Goal: Use online tool/utility: Utilize a website feature to perform a specific function

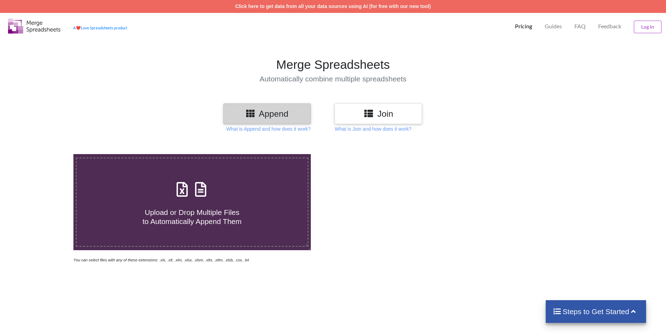
click at [184, 193] on icon at bounding box center [181, 186] width 17 height 15
click at [48, 154] on input "Upload or Drop Multiple Files to Automatically Append Them" at bounding box center [48, 154] width 0 height 0
type input "C:\fakepath\FIAT 2.xls"
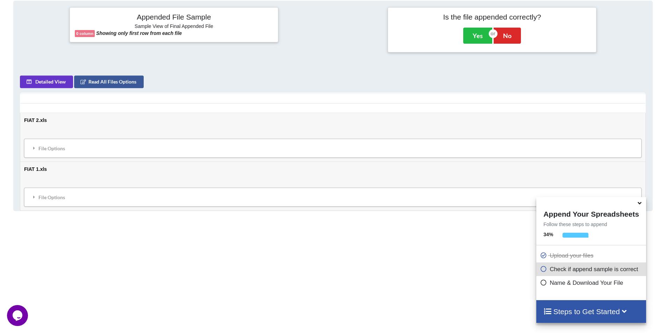
scroll to position [285, 0]
click at [62, 147] on div "File Options" at bounding box center [332, 147] width 613 height 15
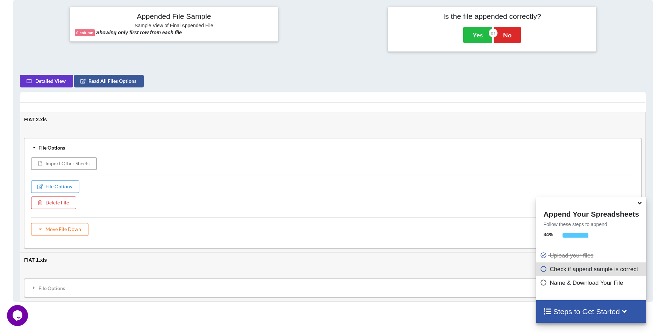
click at [211, 85] on div "Detailed View Read All Files Options" at bounding box center [145, 81] width 250 height 13
click at [273, 92] on table "FIAT 2.xls File Options Import Other Sheets File Options Delete File Move File …" at bounding box center [333, 196] width 626 height 209
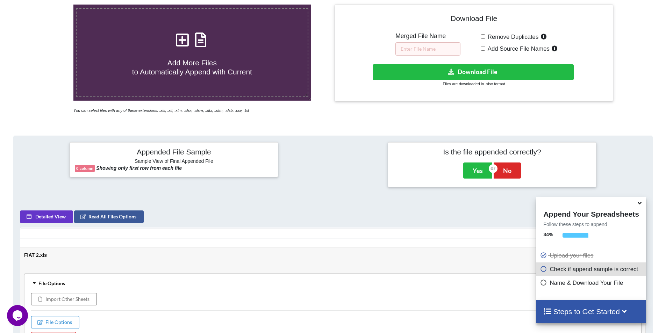
scroll to position [145, 0]
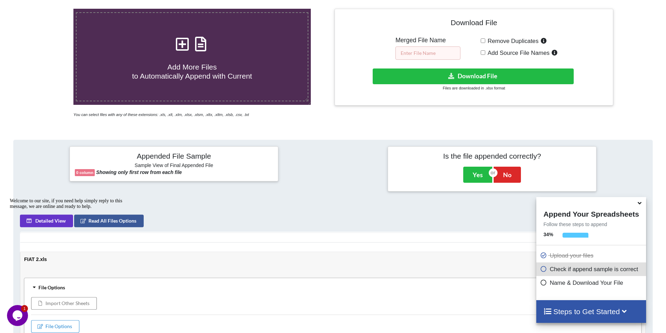
click at [432, 54] on input "text" at bounding box center [427, 52] width 65 height 13
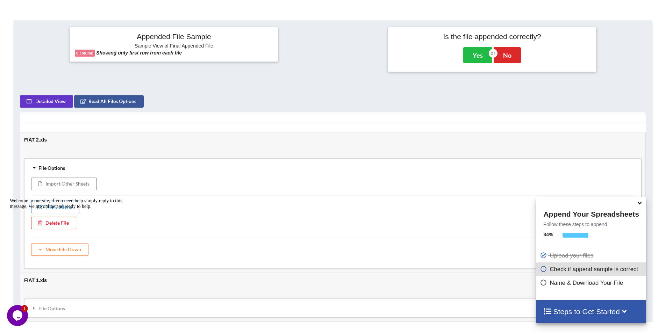
scroll to position [285, 0]
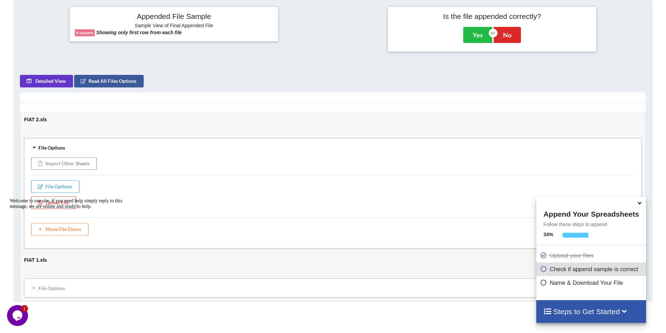
type input "FIAT"
click at [541, 269] on icon at bounding box center [543, 268] width 7 height 6
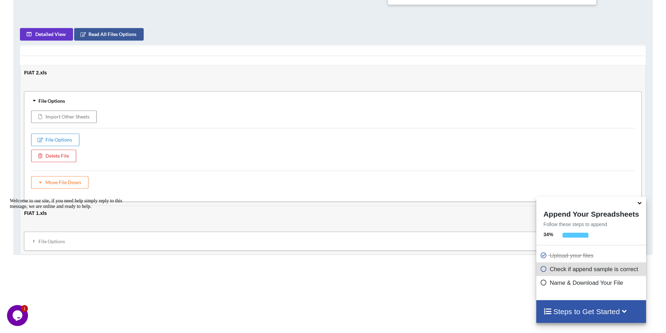
scroll to position [355, 0]
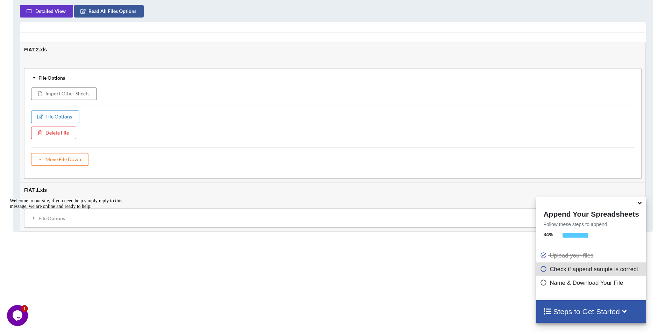
click at [64, 119] on button "File Options" at bounding box center [55, 116] width 48 height 13
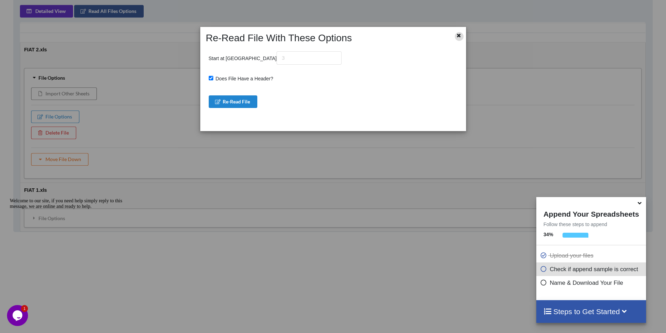
click at [461, 34] on icon at bounding box center [459, 34] width 6 height 5
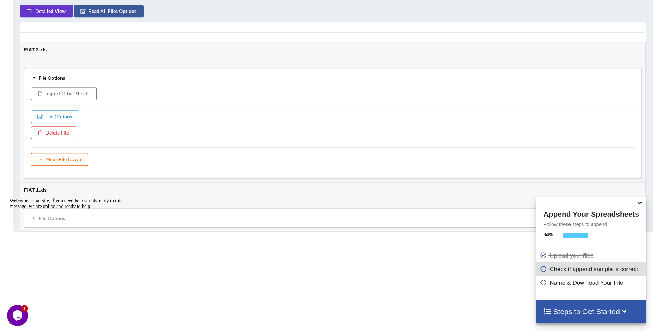
click at [62, 159] on button "Move File Down" at bounding box center [59, 159] width 57 height 13
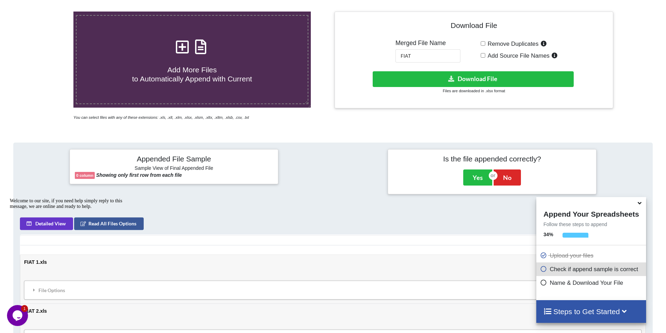
scroll to position [142, 0]
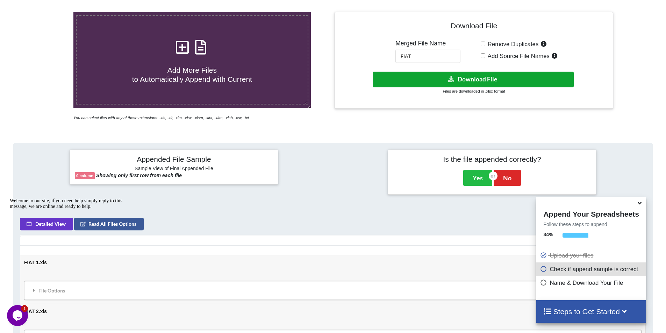
click at [502, 78] on button "Download File" at bounding box center [473, 80] width 201 height 16
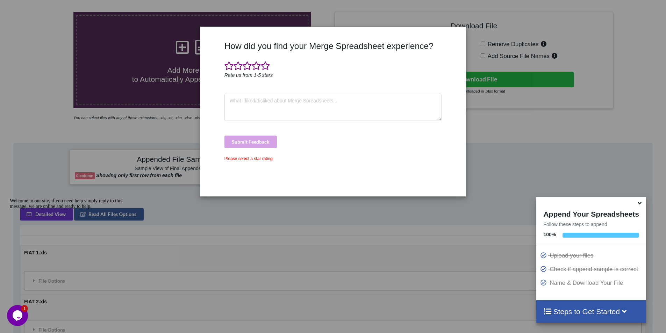
click at [550, 132] on div "How did you find your Merge Spreadsheet experience? Rate us from 1-5 stars Subm…" at bounding box center [333, 166] width 666 height 333
click at [406, 122] on div "How did you find your Merge Spreadsheet experience? Rate us from 1-5 stars Subm…" at bounding box center [333, 116] width 221 height 150
click at [527, 121] on div "How did you find your Merge Spreadsheet experience? Rate us from 1-5 stars Subm…" at bounding box center [333, 166] width 666 height 333
click at [533, 121] on div "How did you find your Merge Spreadsheet experience? Rate us from 1-5 stars Subm…" at bounding box center [333, 166] width 666 height 333
click at [616, 14] on div "How did you find your Merge Spreadsheet experience? Rate us from 1-5 stars Subm…" at bounding box center [333, 166] width 666 height 333
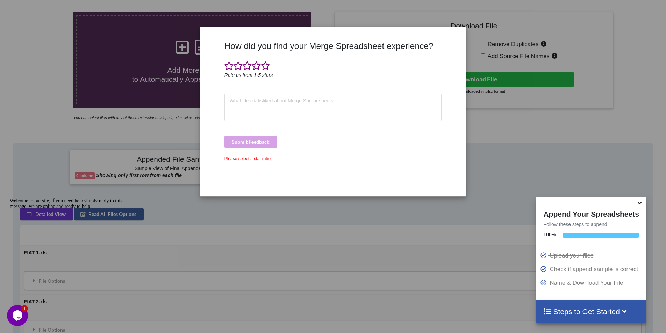
click at [637, 98] on div "How did you find your Merge Spreadsheet experience? Rate us from 1-5 stars Subm…" at bounding box center [333, 166] width 666 height 333
click at [640, 204] on icon at bounding box center [639, 202] width 7 height 6
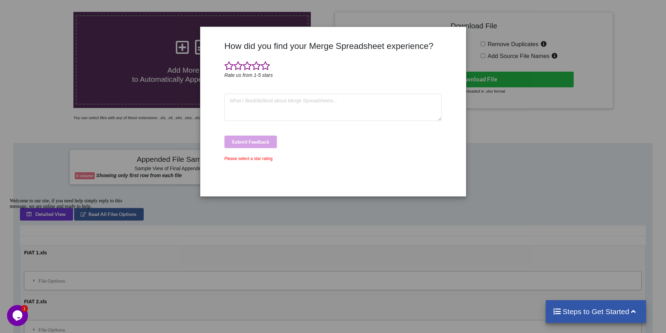
click at [510, 115] on div "How did you find your Merge Spreadsheet experience? Rate us from 1-5 stars Subm…" at bounding box center [333, 166] width 666 height 333
click at [10, 198] on icon "Chat attention grabber" at bounding box center [10, 198] width 0 height 0
click at [511, 49] on div "How did you find your Merge Spreadsheet experience? Rate us from 1-5 stars Subm…" at bounding box center [333, 166] width 666 height 333
click at [491, 120] on div "How did you find your Merge Spreadsheet experience? Rate us from 1-5 stars Subm…" at bounding box center [333, 166] width 666 height 333
click at [285, 102] on textarea at bounding box center [332, 107] width 217 height 27
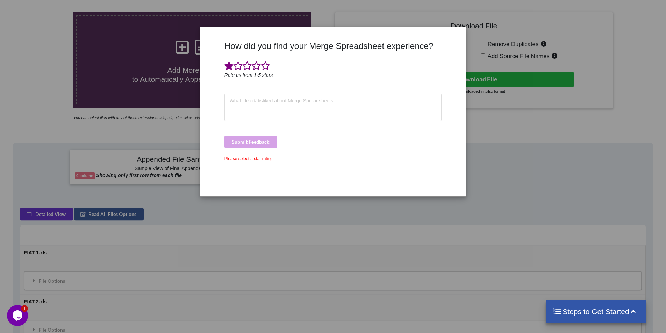
click at [227, 66] on span at bounding box center [228, 66] width 9 height 10
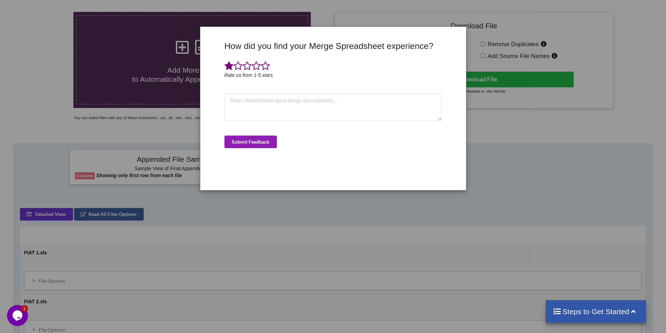
click at [253, 143] on button "Submit Feedback" at bounding box center [250, 142] width 52 height 13
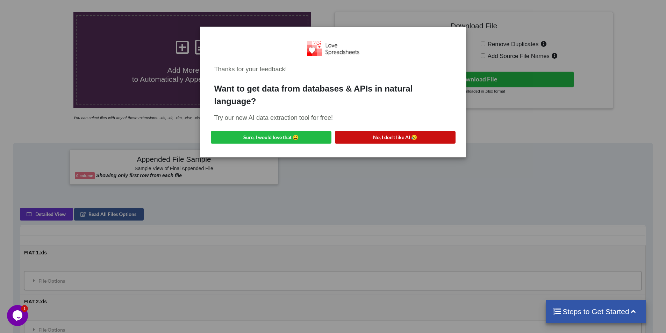
click at [385, 131] on button "No, I don't like AI 😥" at bounding box center [395, 137] width 121 height 13
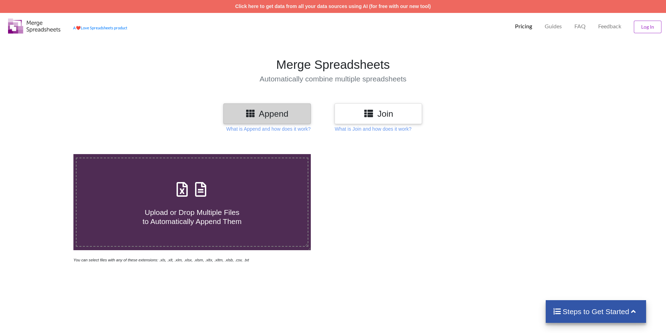
scroll to position [142, 0]
